Goal: Find specific page/section: Find specific page/section

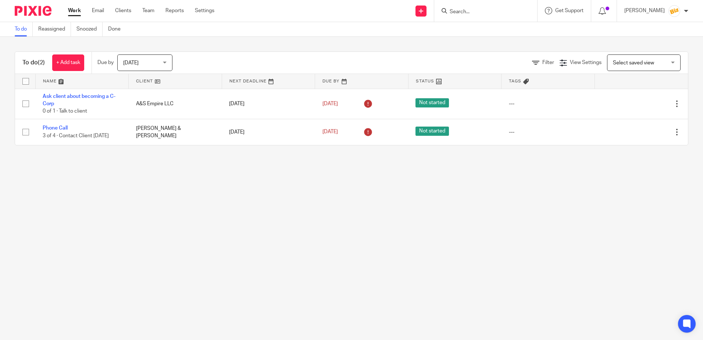
click at [481, 10] on input "Search" at bounding box center [482, 12] width 66 height 7
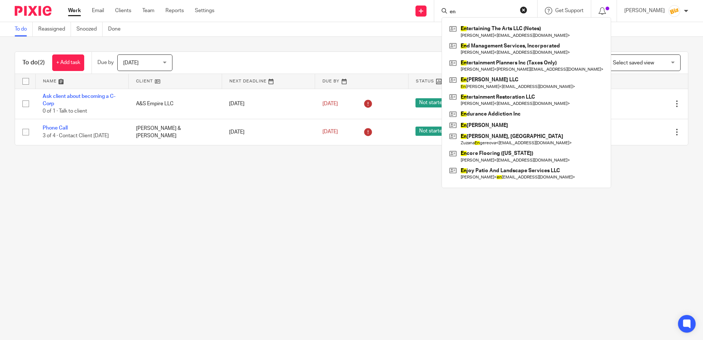
type input "e"
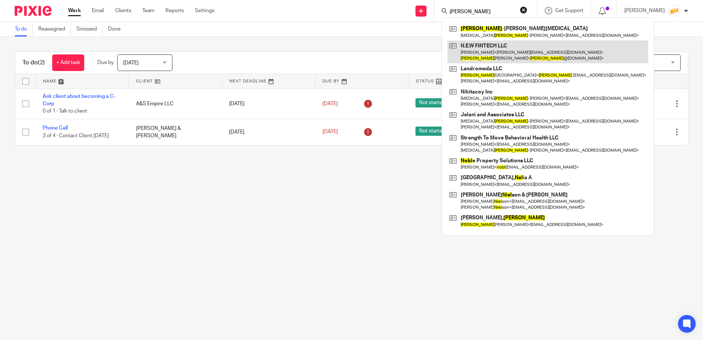
type input "[PERSON_NAME]"
drag, startPoint x: 496, startPoint y: 51, endPoint x: 499, endPoint y: 51, distance: 3.7
click at [497, 51] on link at bounding box center [547, 51] width 201 height 23
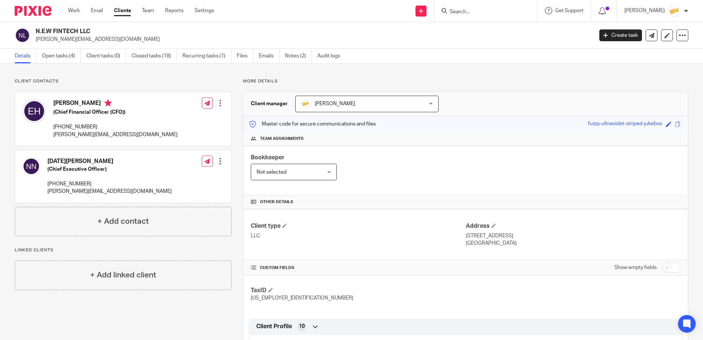
click at [509, 10] on input "Search" at bounding box center [482, 12] width 66 height 7
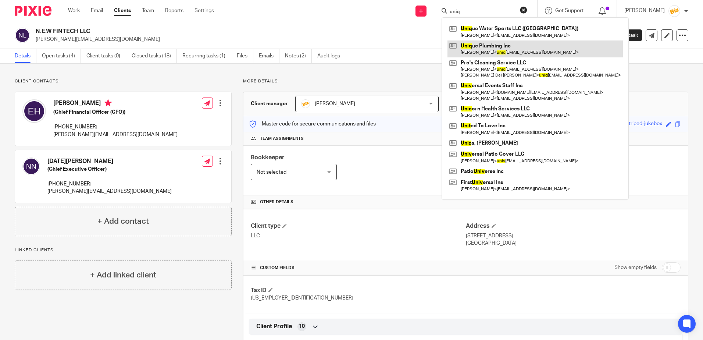
type input "uniq"
click at [512, 45] on link at bounding box center [534, 48] width 175 height 17
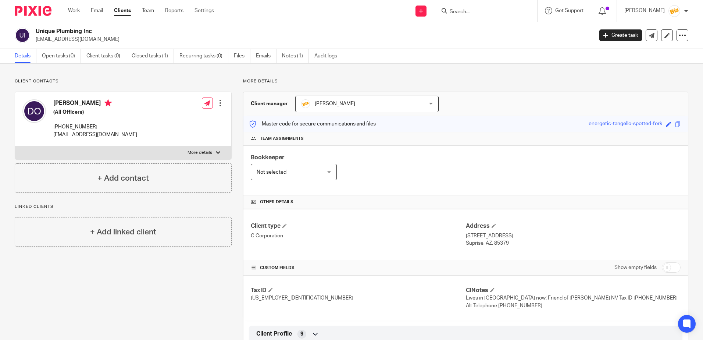
click at [467, 12] on input "Search" at bounding box center [482, 12] width 66 height 7
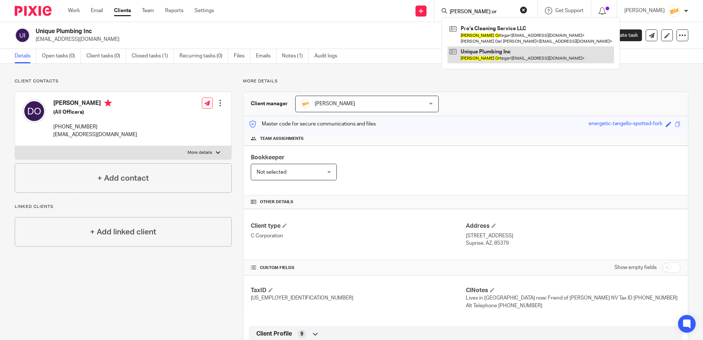
type input "david or"
click at [489, 50] on link at bounding box center [530, 54] width 166 height 17
